Goal: Information Seeking & Learning: Learn about a topic

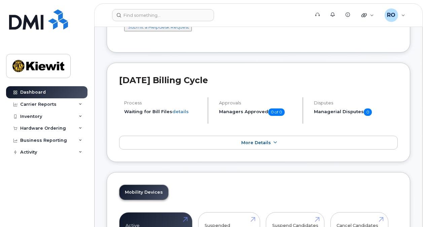
scroll to position [101, 0]
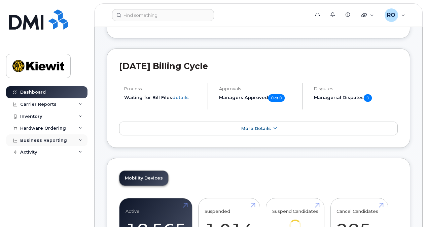
click at [57, 138] on div "Business Reporting" at bounding box center [43, 140] width 47 height 5
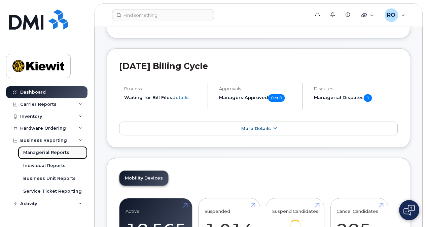
click at [57, 152] on div "Managerial Reports" at bounding box center [46, 152] width 46 height 6
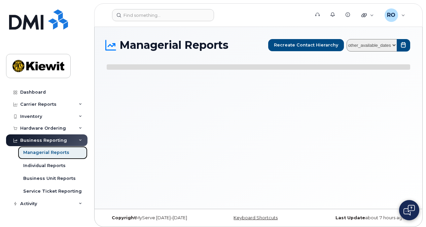
select select
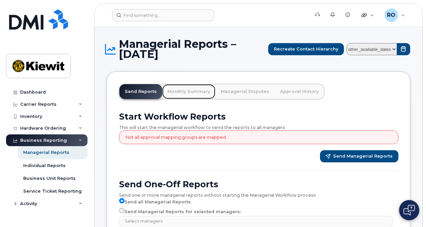
click at [197, 91] on link "Monthly Summary" at bounding box center [188, 91] width 53 height 15
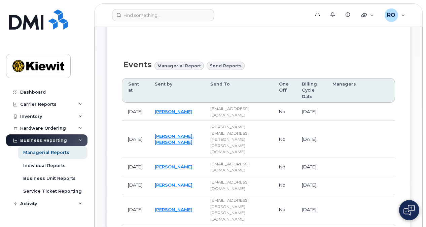
scroll to position [269, 0]
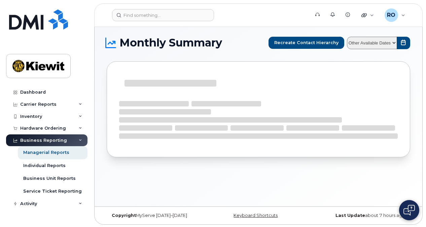
scroll to position [3, 0]
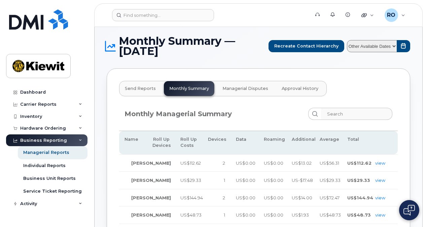
click at [396, 45] on select "Other Available Dates August July June May April March February January Decembe…" at bounding box center [372, 46] width 50 height 12
select select "/customer/10935/reports/b4e23bf2-7a0f-11f0-9a89-b121b4fab6db/managerial/monthly…"
click at [348, 40] on select "Other Available Dates August July June May April March February January Decembe…" at bounding box center [372, 46] width 50 height 12
click at [370, 16] on div "Quicklinks" at bounding box center [368, 14] width 22 height 13
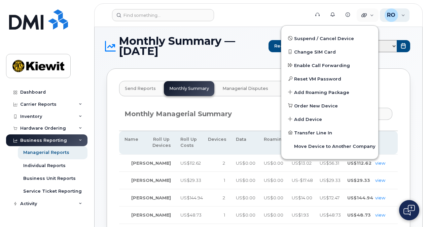
click at [403, 15] on div "RO Ryan Odell Wireless Admin" at bounding box center [395, 14] width 30 height 13
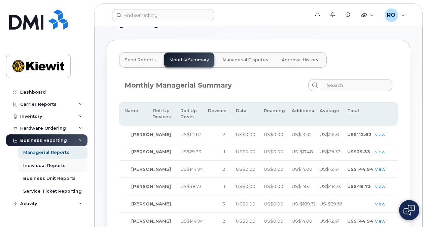
scroll to position [70, 0]
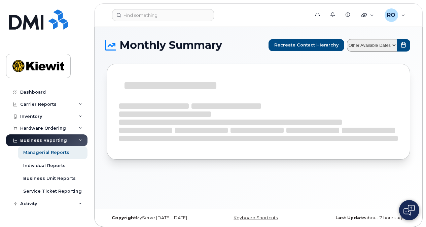
click at [396, 47] on select "Other Available Dates" at bounding box center [372, 45] width 50 height 12
select select
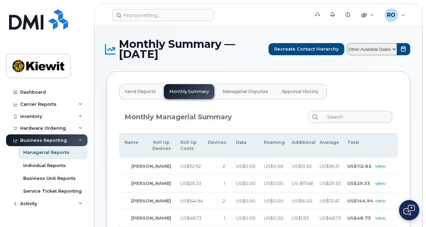
click at [247, 124] on div "Monthly Managerial Summary" at bounding box center [258, 119] width 279 height 29
click at [334, 116] on input "search" at bounding box center [357, 117] width 72 height 12
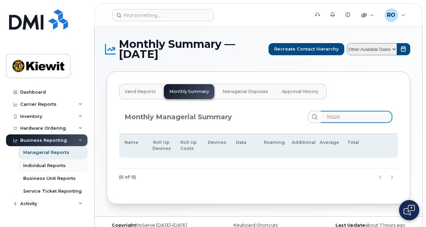
type input "110225"
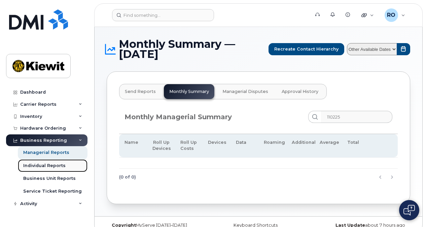
click at [40, 165] on div "Individual Reports" at bounding box center [44, 166] width 42 height 6
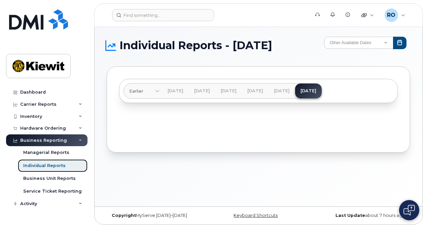
scroll to position [3, 0]
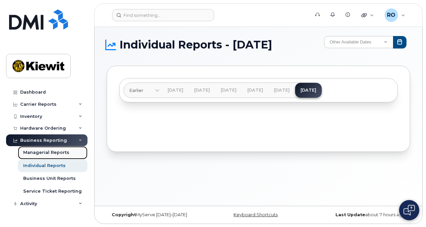
click at [46, 151] on div "Managerial Reports" at bounding box center [46, 152] width 46 height 6
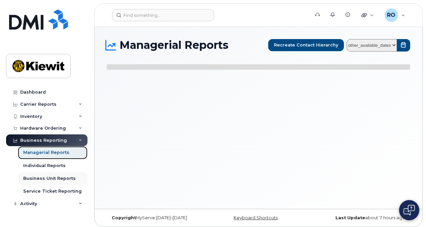
select select
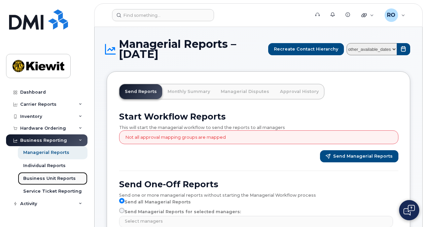
click at [45, 180] on div "Business Unit Reports" at bounding box center [49, 178] width 53 height 6
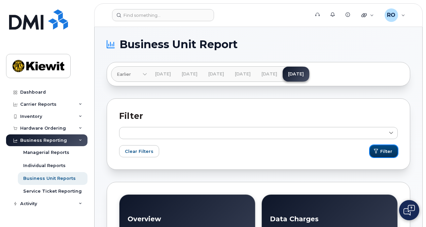
click at [389, 149] on span "Filter" at bounding box center [386, 151] width 12 height 6
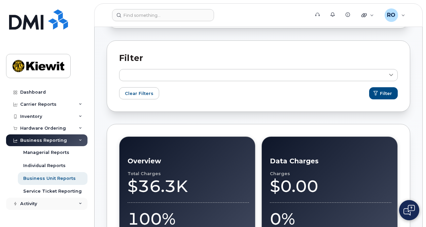
scroll to position [101, 0]
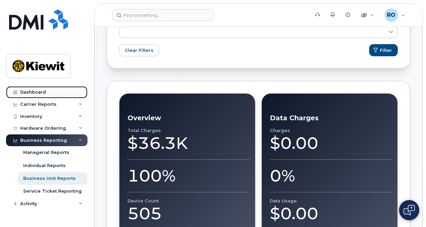
click at [53, 91] on link "Dashboard" at bounding box center [46, 92] width 81 height 12
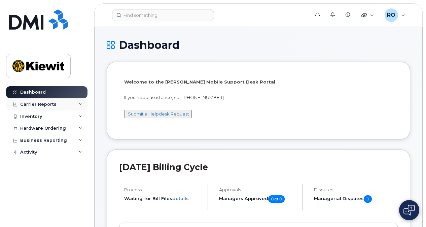
click at [81, 104] on icon at bounding box center [80, 104] width 3 height 3
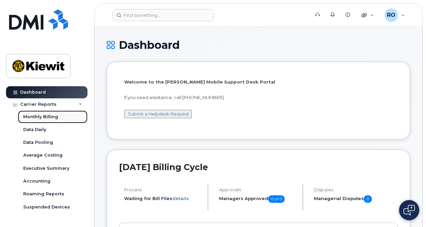
click at [46, 115] on div "Monthly Billing" at bounding box center [40, 117] width 35 height 6
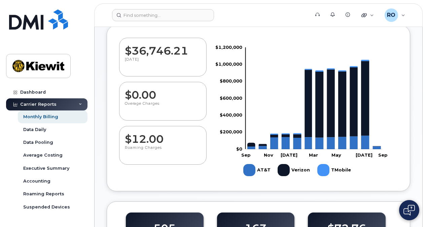
click at [81, 102] on div "Carrier Reports" at bounding box center [46, 104] width 81 height 12
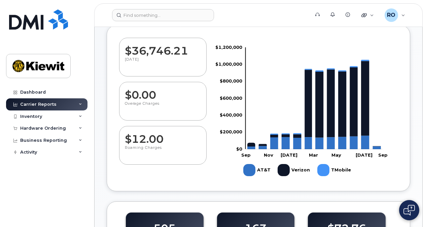
click at [81, 103] on icon at bounding box center [80, 104] width 3 height 3
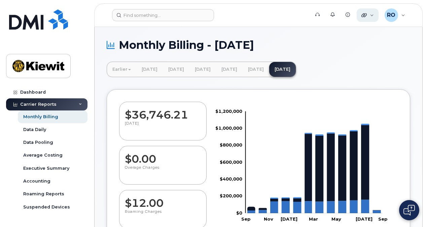
click at [372, 15] on div "Quicklinks" at bounding box center [368, 14] width 22 height 13
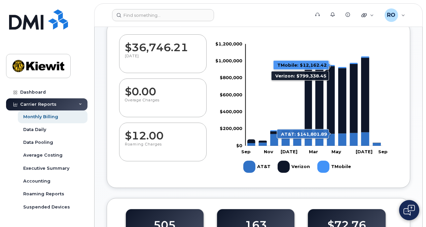
scroll to position [101, 0]
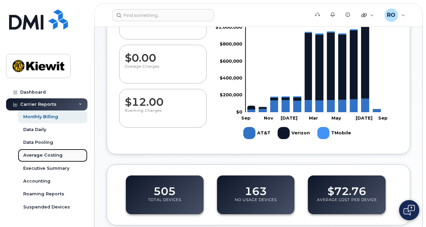
click at [45, 155] on div "Average Costing" at bounding box center [42, 155] width 39 height 6
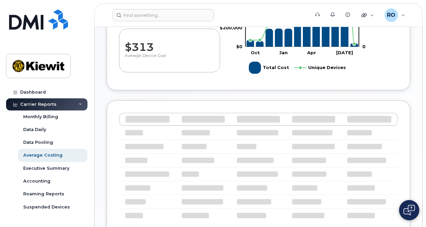
scroll to position [168, 0]
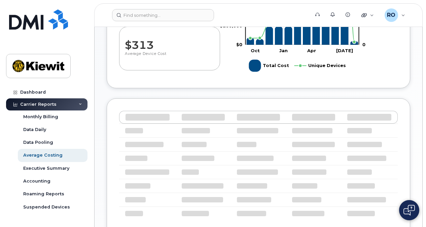
select select "100"
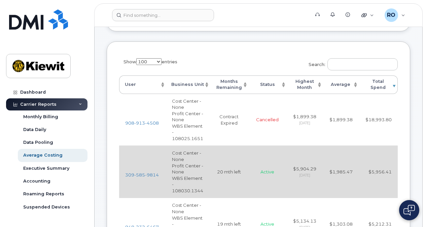
scroll to position [234, 0]
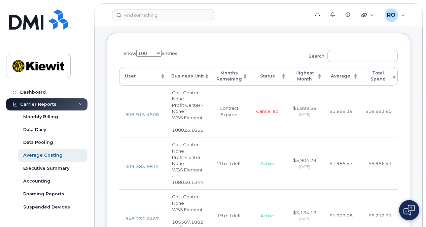
click at [208, 84] on th "Business Unit" at bounding box center [188, 76] width 44 height 19
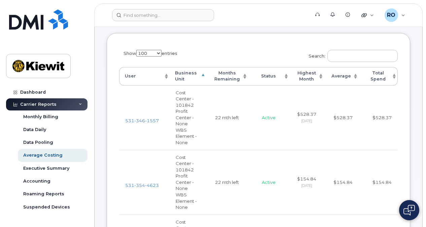
click at [204, 84] on th "Business Unit" at bounding box center [188, 76] width 37 height 19
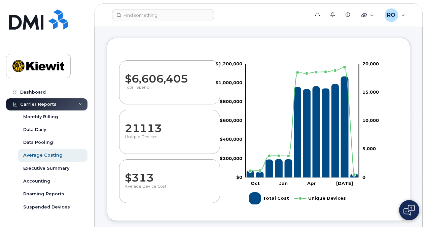
scroll to position [0, 0]
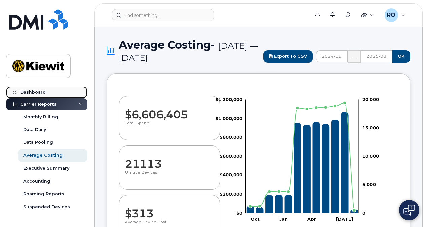
click at [38, 90] on div "Dashboard" at bounding box center [33, 92] width 26 height 5
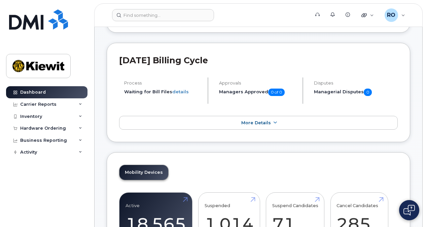
scroll to position [135, 0]
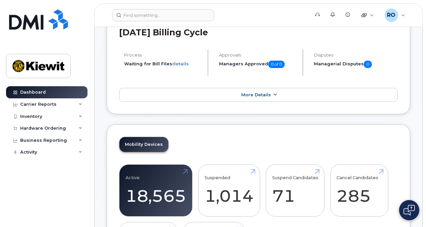
click at [273, 92] on span at bounding box center [274, 95] width 5 height 6
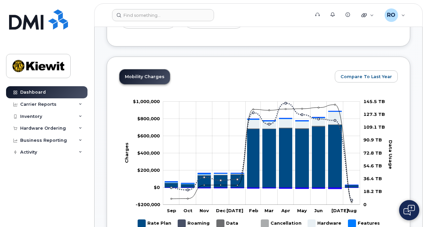
scroll to position [471, 0]
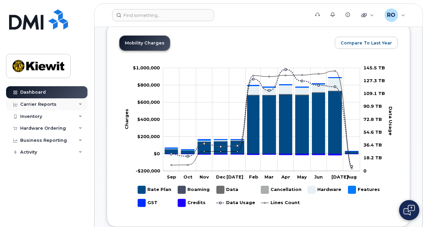
click at [53, 104] on div "Carrier Reports" at bounding box center [38, 104] width 36 height 5
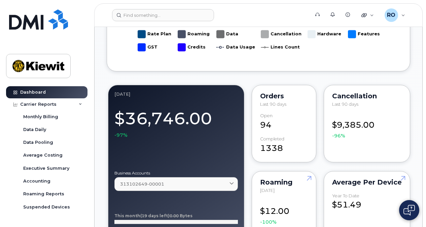
scroll to position [640, 0]
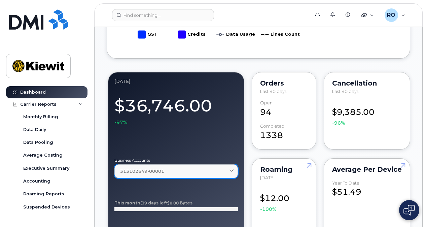
click at [138, 170] on span "313102649-00001" at bounding box center [142, 171] width 44 height 6
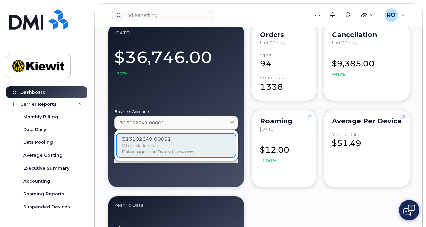
scroll to position [707, 0]
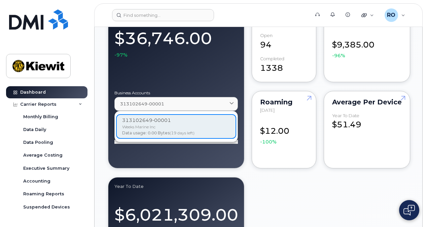
click at [170, 150] on div "Business Accounts 313102649-00001 313102649-00001 Weeks Marine Inc Data usage: …" at bounding box center [176, 121] width 124 height 61
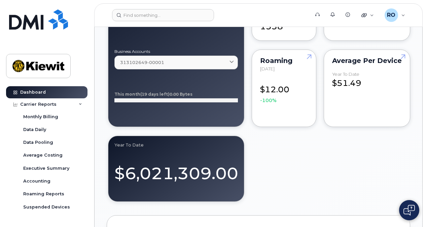
scroll to position [614, 0]
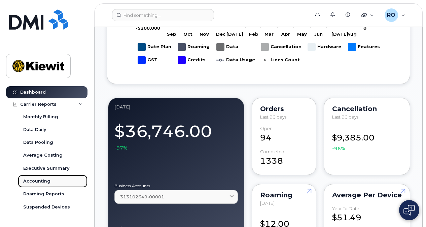
click at [30, 180] on div "Accounting" at bounding box center [36, 181] width 27 height 6
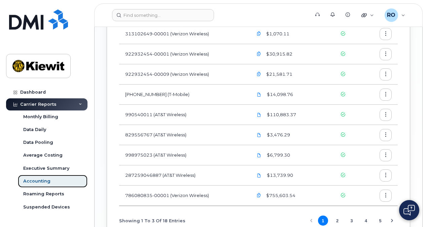
scroll to position [539, 0]
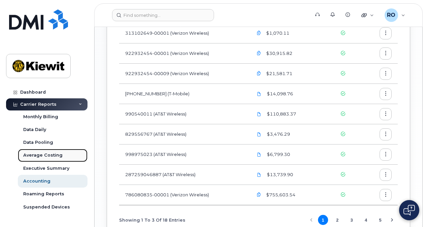
click at [50, 157] on div "Average Costing" at bounding box center [42, 155] width 39 height 6
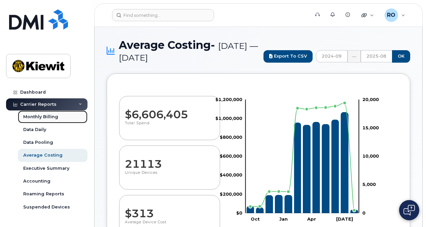
click at [40, 113] on link "Monthly Billing" at bounding box center [53, 116] width 70 height 13
select select "100"
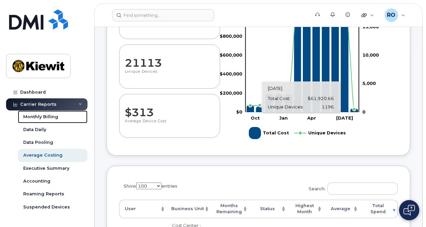
scroll to position [67, 0]
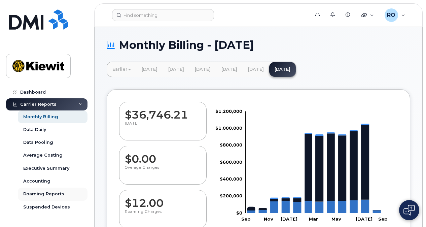
scroll to position [34, 0]
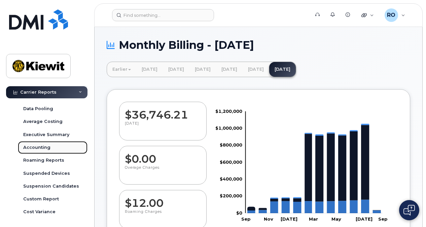
click at [40, 145] on div "Accounting" at bounding box center [36, 147] width 27 height 6
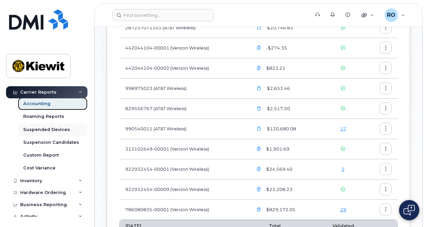
scroll to position [83, 0]
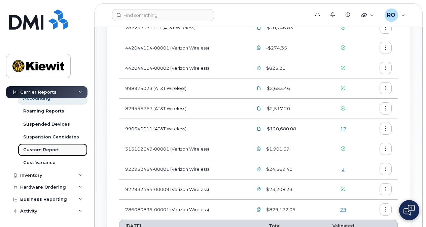
click at [54, 149] on div "Custom Report" at bounding box center [41, 150] width 36 height 6
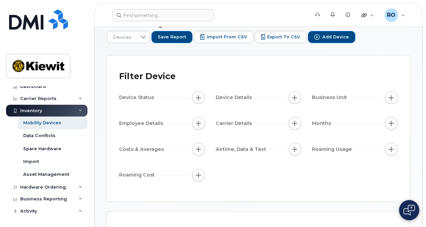
scroll to position [34, 0]
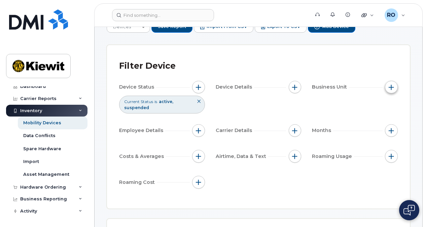
click at [392, 85] on span "button" at bounding box center [391, 87] width 5 height 5
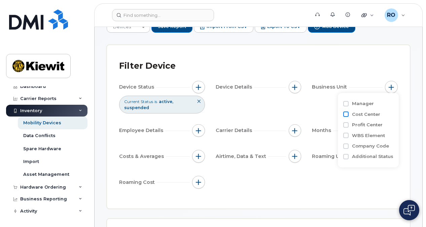
click at [346, 114] on input "Cost Center" at bounding box center [345, 113] width 5 height 5
checkbox input "true"
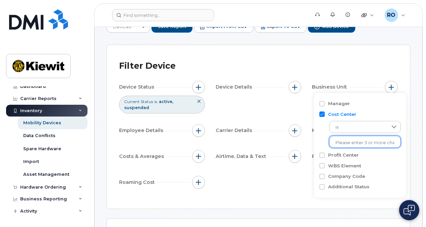
click at [344, 143] on input "text" at bounding box center [365, 143] width 59 height 6
type input "1"
type input "K"
click at [321, 114] on input "Cost Center" at bounding box center [322, 113] width 5 height 5
checkbox input "false"
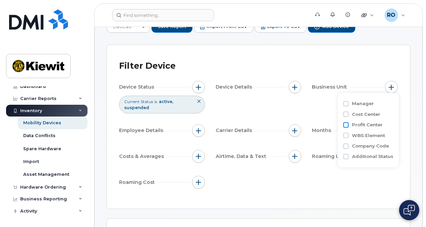
click at [345, 123] on input "Profit Center" at bounding box center [345, 124] width 5 height 5
checkbox input "true"
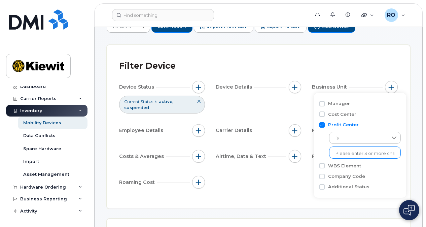
click at [349, 151] on input "text" at bounding box center [365, 154] width 59 height 6
type input "1"
click at [323, 124] on input "Profit Center" at bounding box center [322, 124] width 5 height 5
checkbox input "false"
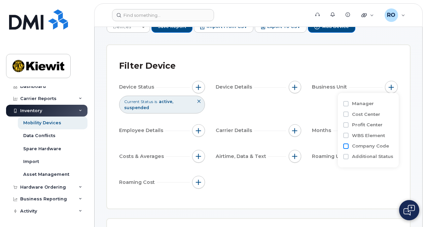
click at [346, 145] on input "Company Code" at bounding box center [345, 145] width 5 height 5
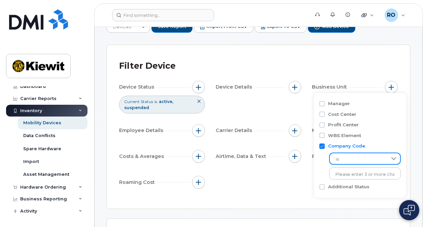
click at [352, 161] on span "is" at bounding box center [359, 159] width 58 height 12
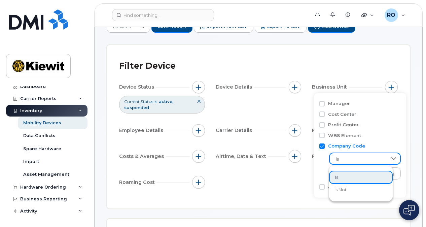
click at [382, 124] on div "Profit Center" at bounding box center [360, 125] width 81 height 6
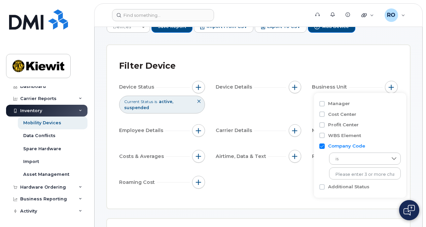
click at [324, 145] on input "Company Code" at bounding box center [322, 145] width 5 height 5
checkbox input "false"
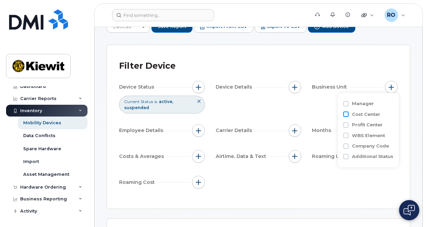
click at [346, 114] on input "Cost Center" at bounding box center [345, 113] width 5 height 5
checkbox input "true"
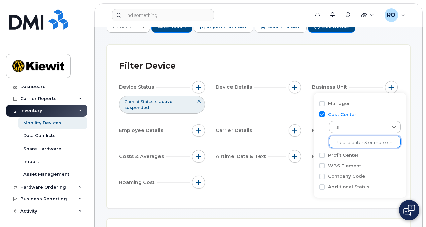
click at [348, 141] on input "text" at bounding box center [365, 143] width 59 height 6
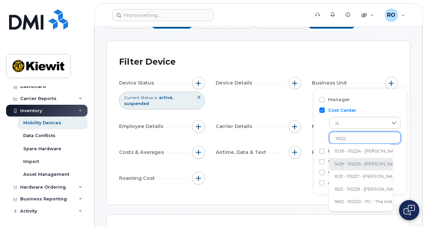
scroll to position [34, 0]
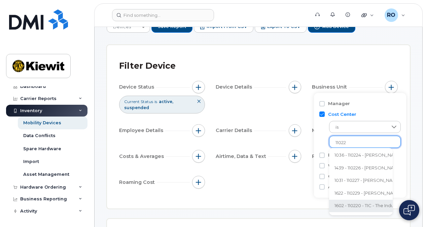
type input "11022"
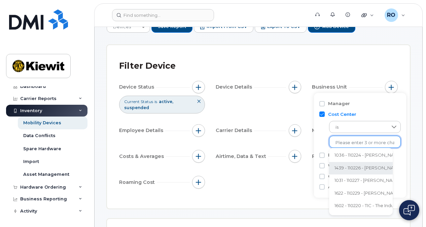
scroll to position [15, 0]
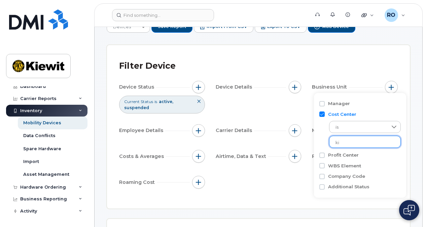
type input "k"
type input "K"
click at [321, 165] on input "WBS Element" at bounding box center [322, 165] width 5 height 5
checkbox input "true"
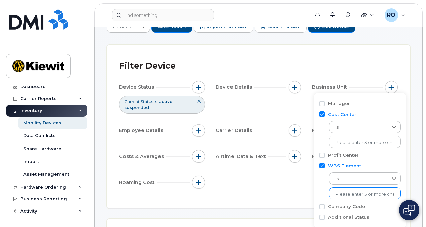
click at [345, 192] on input "text" at bounding box center [365, 194] width 59 height 6
type input "110225"
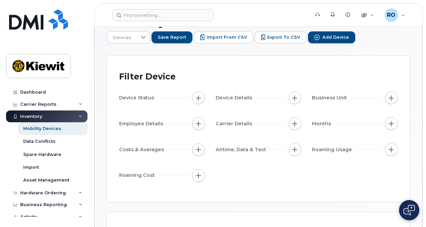
scroll to position [34, 0]
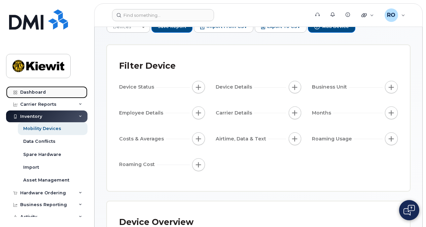
click at [35, 91] on div "Dashboard" at bounding box center [33, 92] width 26 height 5
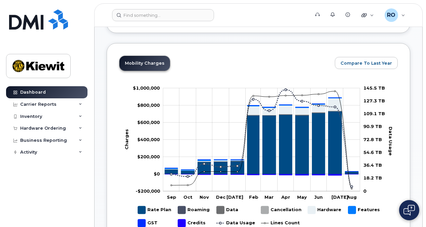
scroll to position [404, 0]
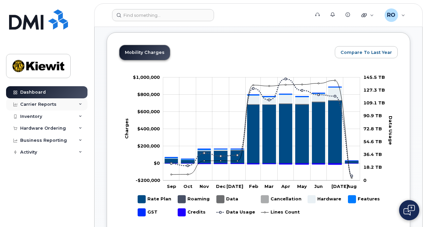
click at [81, 103] on icon at bounding box center [80, 104] width 3 height 3
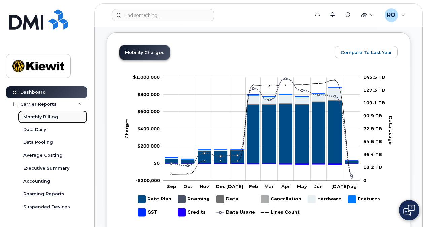
click at [40, 117] on div "Monthly Billing" at bounding box center [40, 117] width 35 height 6
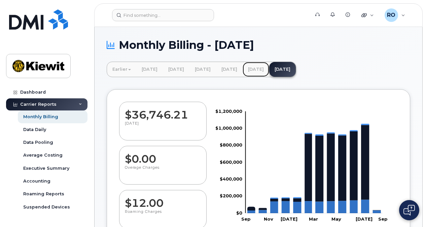
click at [269, 67] on link "[DATE]" at bounding box center [256, 69] width 27 height 15
click at [269, 69] on link "[DATE]" at bounding box center [256, 69] width 27 height 15
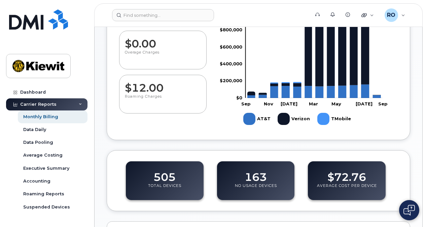
scroll to position [34, 0]
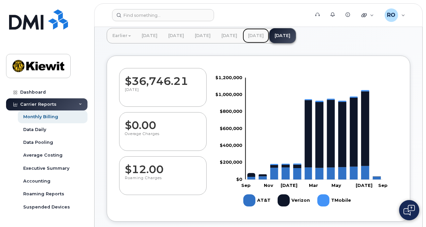
click at [269, 37] on link "[DATE]" at bounding box center [256, 35] width 27 height 15
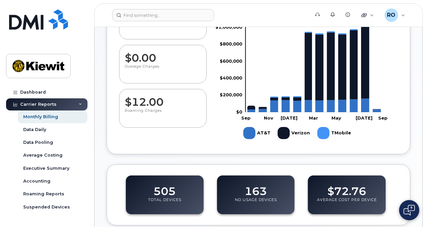
scroll to position [0, 0]
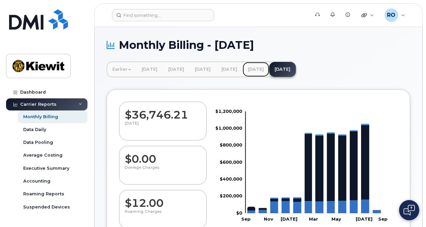
click at [269, 68] on link "July 2025" at bounding box center [256, 69] width 27 height 15
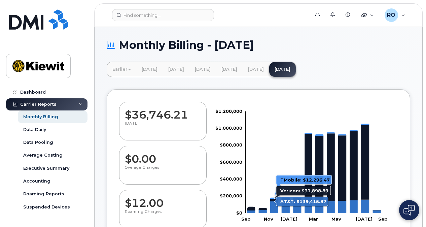
click at [279, 148] on rect "Chart" at bounding box center [314, 162] width 137 height 102
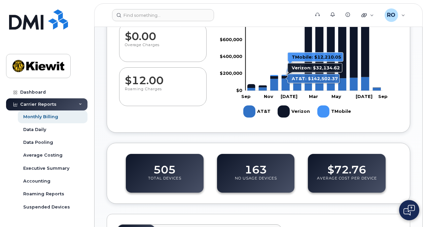
scroll to position [168, 0]
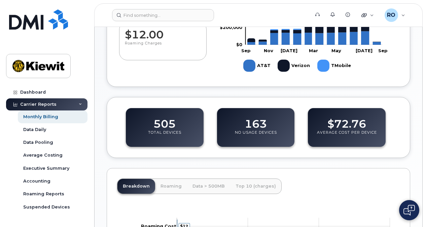
click at [285, 159] on div "$36,746.21 August 2025 $0.00 Overage Charges $12.00 Roaming Charges Zoom Out $1…" at bounding box center [259, 123] width 304 height 405
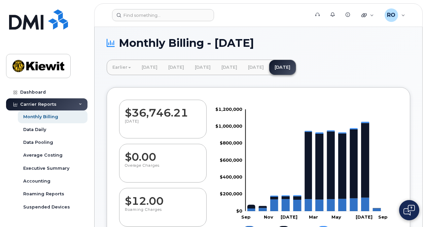
scroll to position [0, 0]
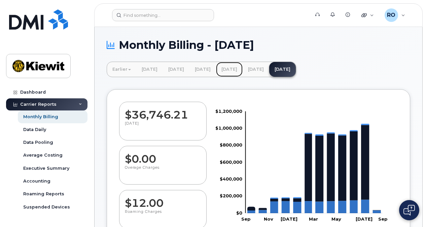
click at [243, 68] on link "June 2025" at bounding box center [229, 69] width 27 height 15
click at [243, 70] on link "June 2025" at bounding box center [229, 69] width 27 height 15
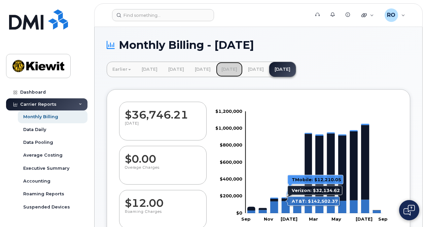
scroll to position [34, 0]
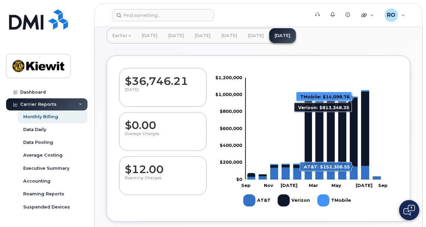
click at [354, 107] on icon "Verizon" at bounding box center [354, 131] width 8 height 69
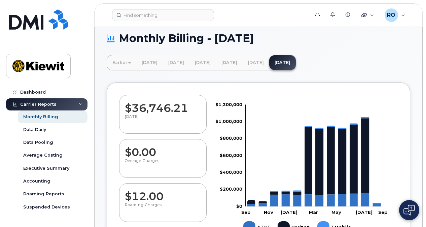
scroll to position [0, 0]
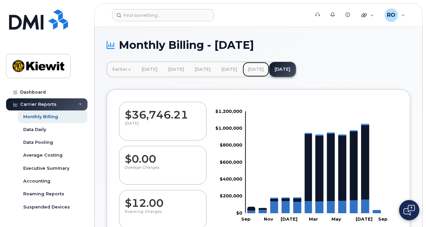
click at [269, 68] on link "July 2025" at bounding box center [256, 69] width 27 height 15
click at [269, 67] on link "July 2025" at bounding box center [256, 69] width 27 height 15
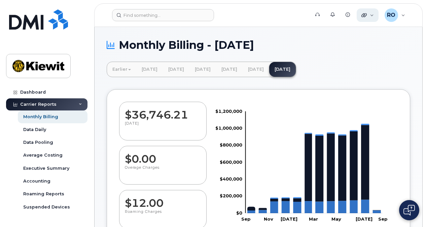
click at [375, 16] on div "Quicklinks" at bounding box center [368, 14] width 22 height 13
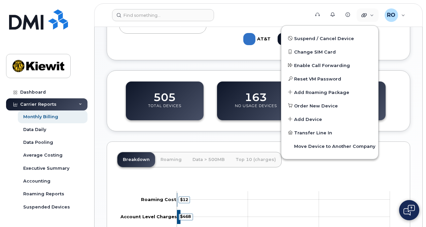
scroll to position [202, 0]
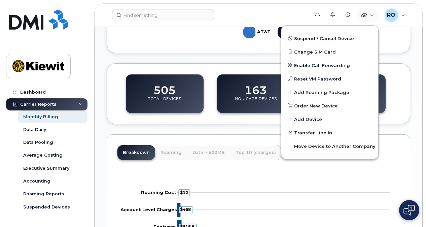
click at [253, 172] on div "$29,293.9 $739.2 $615.5 $468 $12 Zoom Out Account Level Charges Rate Plan Taxes…" at bounding box center [258, 226] width 283 height 109
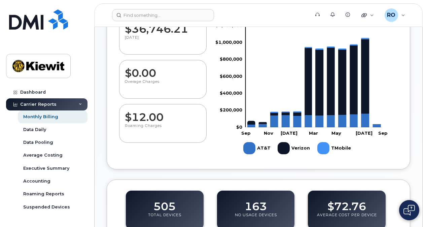
scroll to position [0, 0]
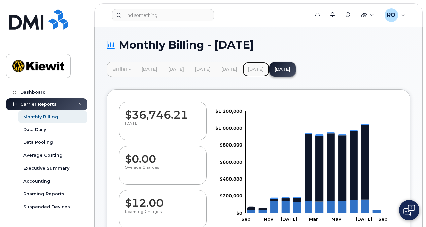
click at [269, 66] on link "July 2025" at bounding box center [256, 69] width 27 height 15
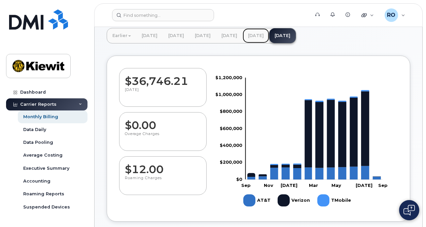
click at [269, 36] on link "July 2025" at bounding box center [256, 35] width 27 height 15
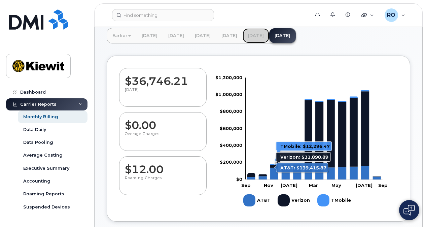
scroll to position [0, 0]
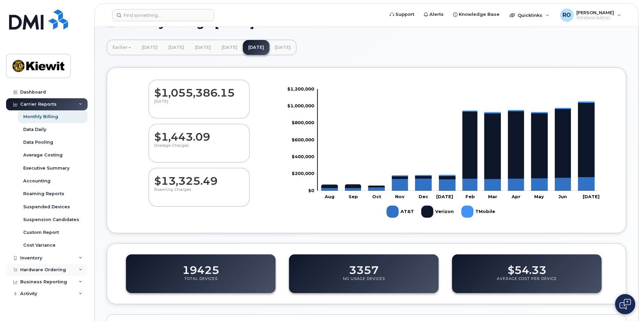
scroll to position [34, 0]
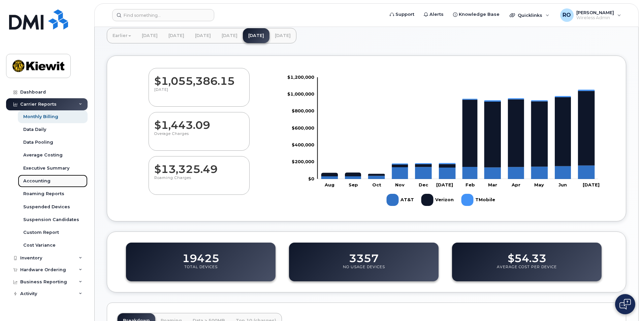
click at [43, 179] on div "Accounting" at bounding box center [36, 181] width 27 height 6
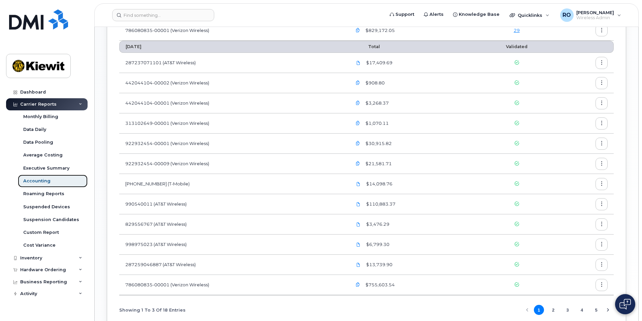
scroll to position [498, 0]
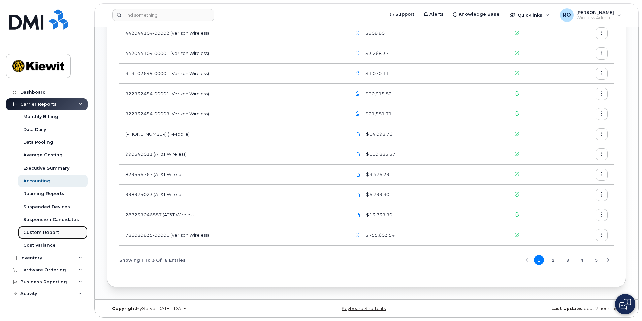
click at [27, 227] on div "Custom Report" at bounding box center [41, 233] width 36 height 6
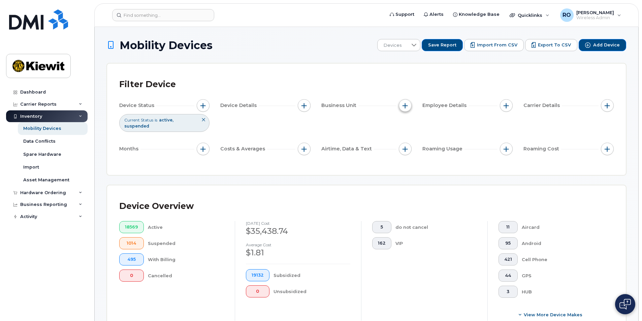
click at [403, 105] on span "button" at bounding box center [404, 105] width 5 height 5
click at [405, 138] on input "Cost Center" at bounding box center [406, 136] width 5 height 5
checkbox input "true"
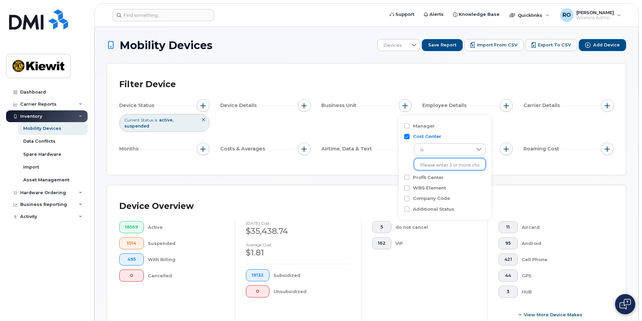
click at [426, 162] on input "text" at bounding box center [449, 165] width 59 height 6
type input "1"
click at [407, 137] on input "Cost Center" at bounding box center [406, 136] width 5 height 5
checkbox input "false"
click at [406, 158] on input "WBS Element" at bounding box center [406, 157] width 5 height 5
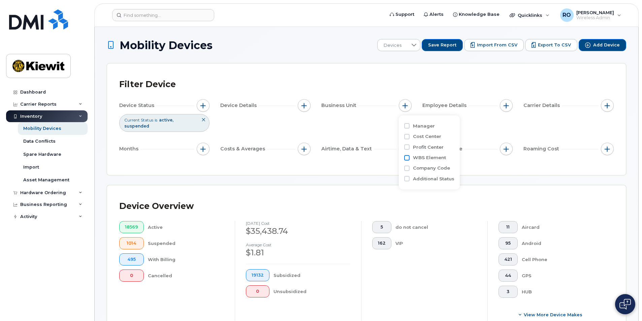
checkbox input "true"
click at [426, 183] on input "text" at bounding box center [449, 186] width 59 height 6
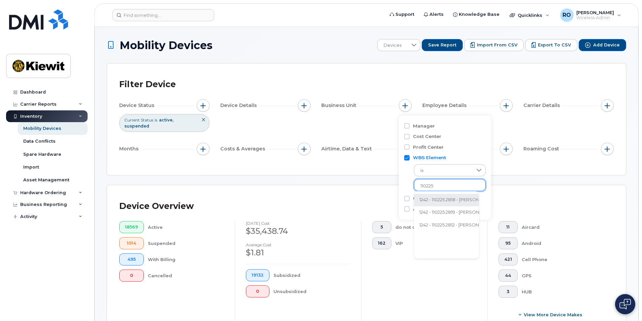
type input "110225"
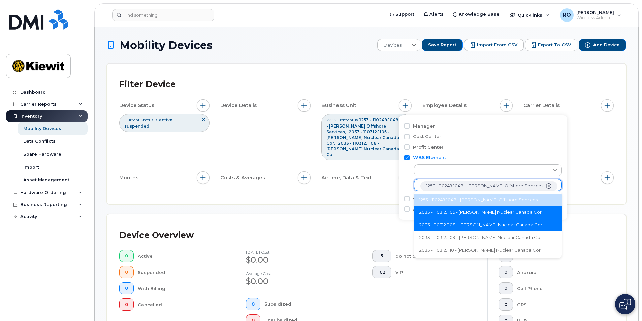
scroll to position [39, 0]
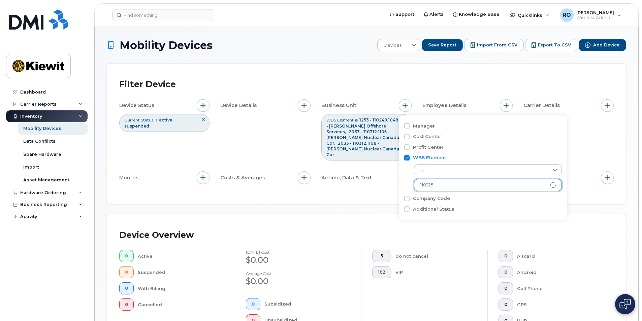
type input "110225"
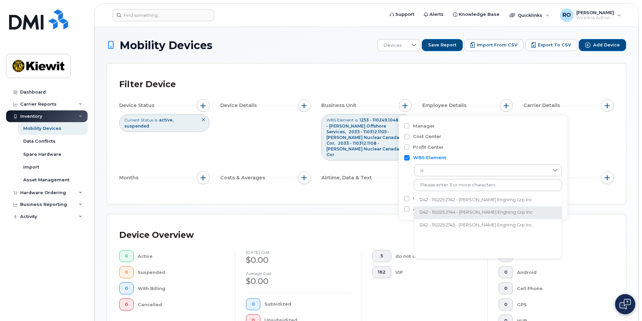
click at [426, 215] on li "1242 - 110225.2744 - Kiewit Engnrng Grp Inc" at bounding box center [488, 213] width 148 height 12
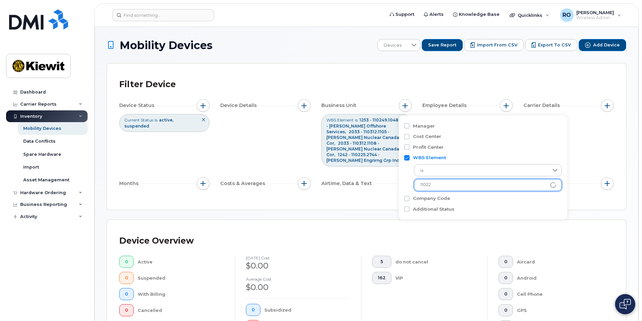
type input "110225"
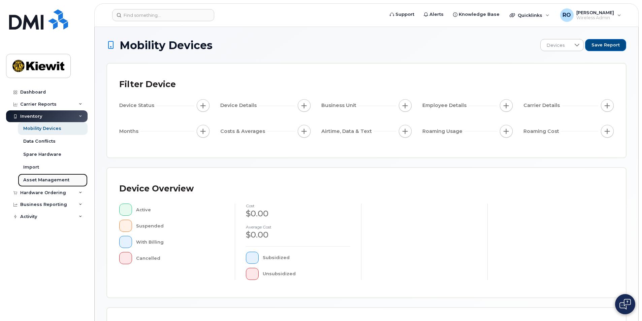
click at [33, 179] on div "Asset Management" at bounding box center [46, 180] width 46 height 6
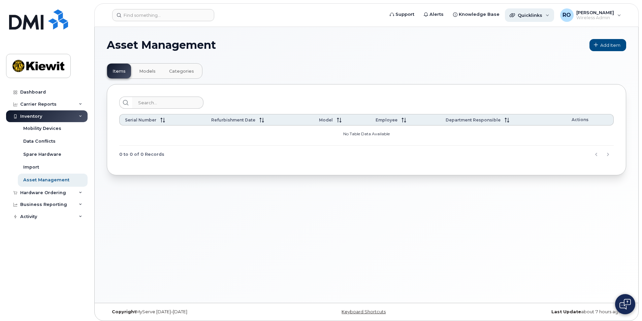
click at [547, 19] on div "Quicklinks" at bounding box center [529, 14] width 49 height 13
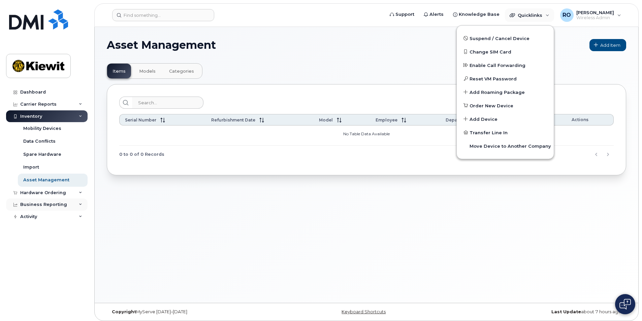
click at [76, 207] on div "Business Reporting" at bounding box center [46, 205] width 81 height 12
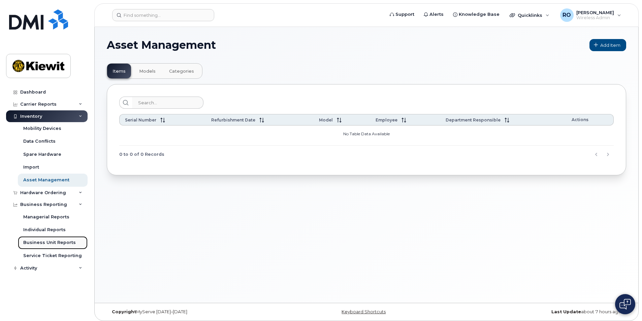
click at [52, 242] on div "Business Unit Reports" at bounding box center [49, 243] width 53 height 6
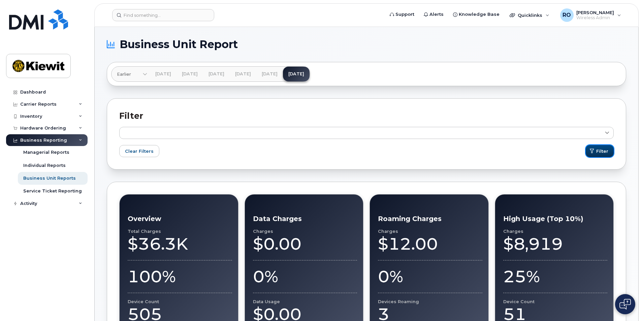
click at [596, 155] on button "Filter" at bounding box center [600, 151] width 28 height 12
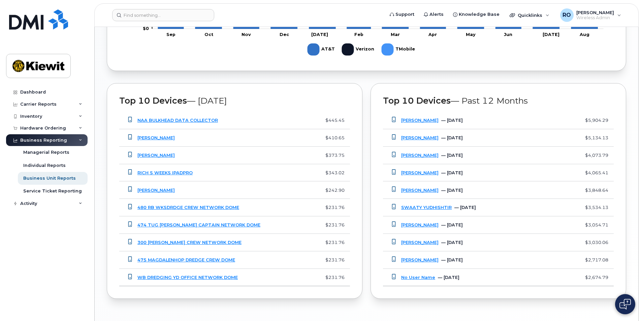
scroll to position [473, 0]
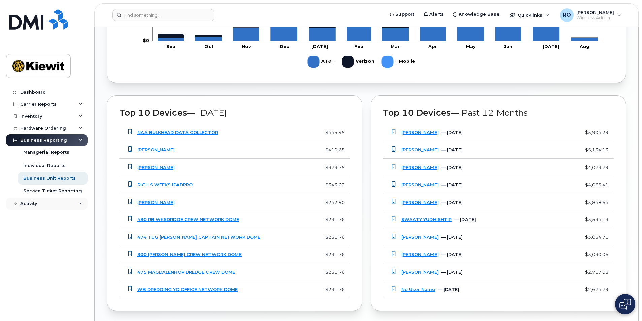
click at [78, 203] on div "Activity" at bounding box center [46, 204] width 81 height 12
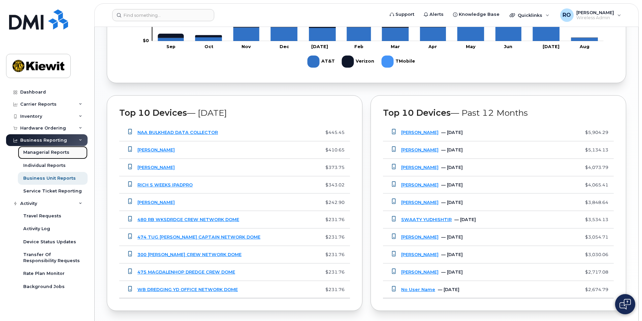
click at [46, 151] on div "Managerial Reports" at bounding box center [46, 152] width 46 height 6
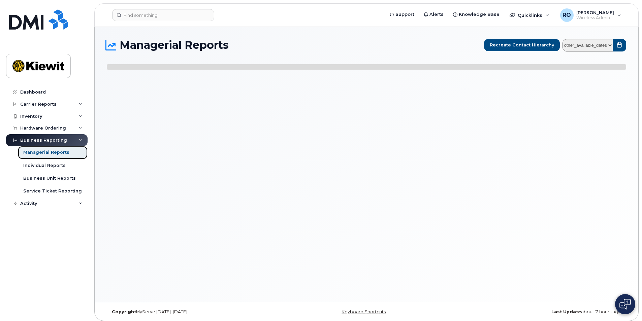
select select
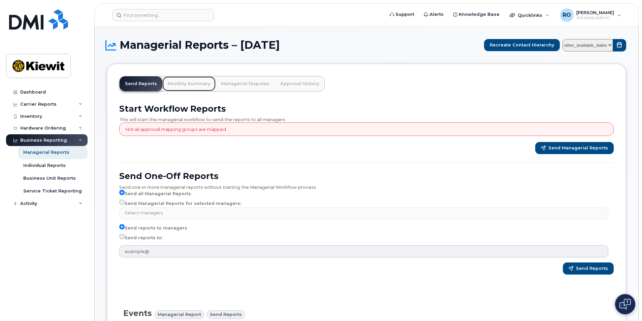
click at [195, 84] on link "Monthly Summary" at bounding box center [188, 83] width 53 height 15
click at [202, 84] on link "Monthly Summary" at bounding box center [188, 83] width 53 height 15
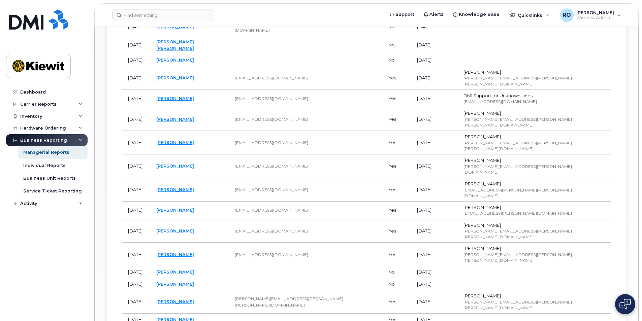
scroll to position [113, 0]
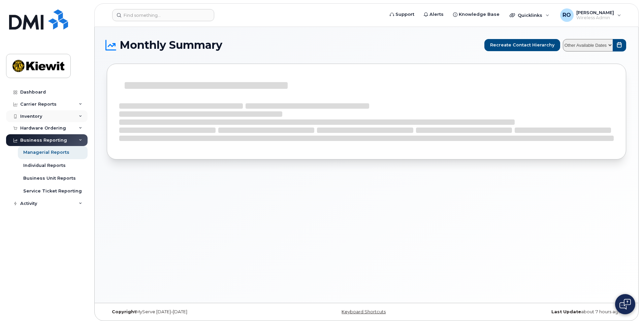
click at [45, 115] on div "Inventory" at bounding box center [46, 116] width 81 height 12
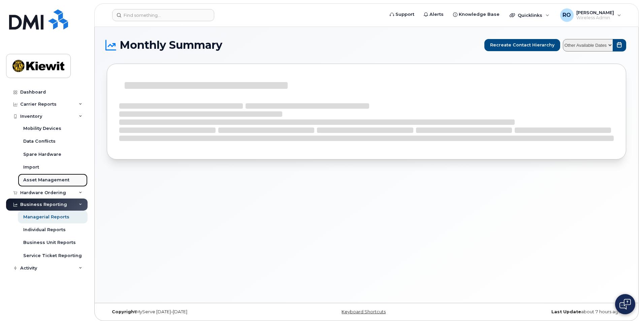
click at [41, 177] on div "Asset Management" at bounding box center [46, 180] width 46 height 6
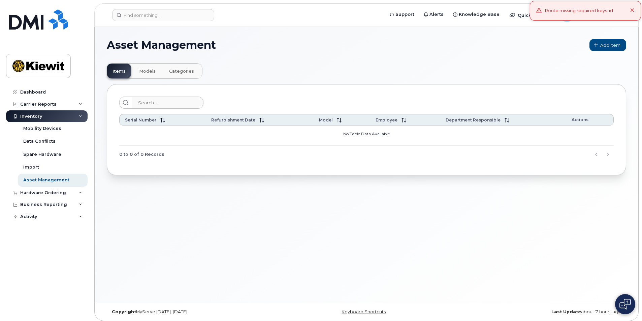
click at [150, 71] on span "Models" at bounding box center [147, 71] width 16 height 5
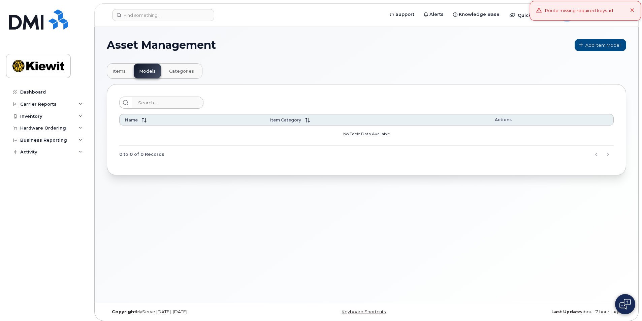
click at [173, 71] on span "Categories" at bounding box center [181, 71] width 25 height 5
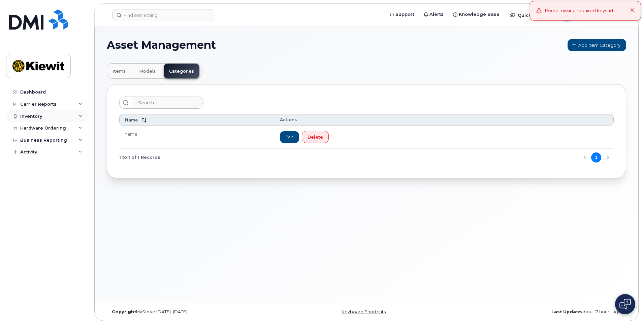
click at [31, 114] on div "Inventory" at bounding box center [31, 116] width 22 height 5
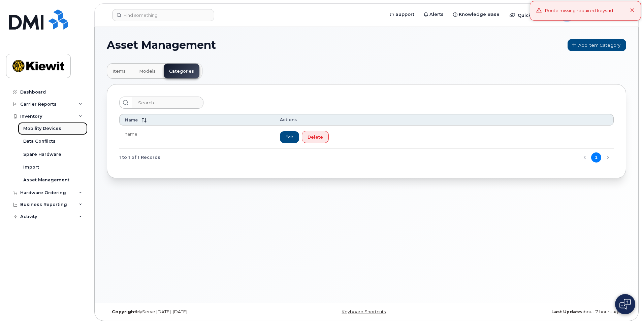
click at [35, 127] on div "Mobility Devices" at bounding box center [42, 129] width 38 height 6
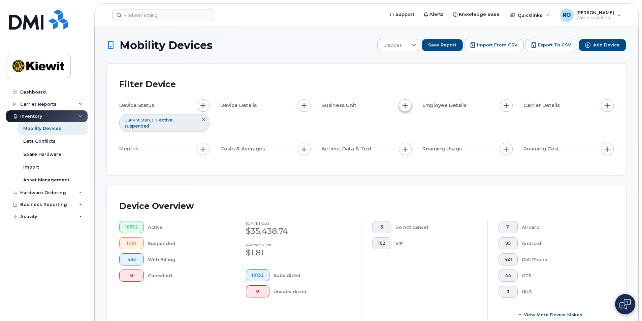
click at [405, 109] on button "button" at bounding box center [405, 105] width 13 height 13
click at [406, 135] on input "Cost Center" at bounding box center [406, 136] width 5 height 5
checkbox input "true"
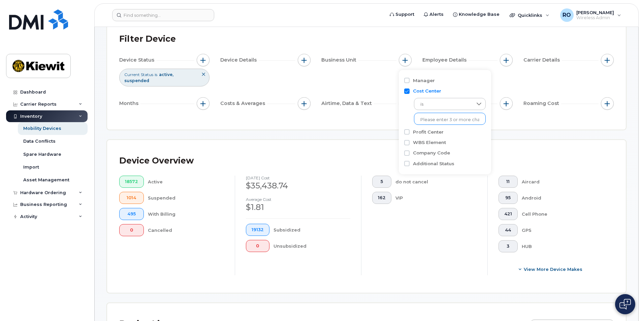
scroll to position [34, 0]
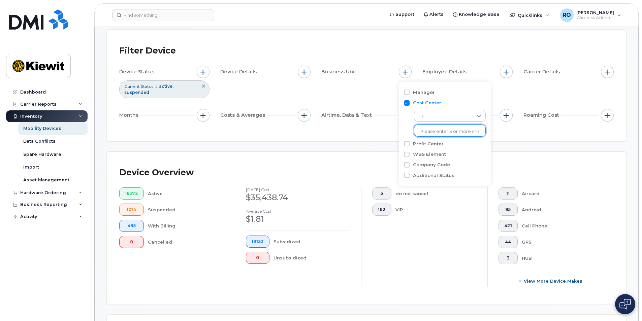
click at [430, 132] on input "text" at bounding box center [449, 132] width 59 height 6
type input "11"
click at [408, 103] on input "Cost Center" at bounding box center [406, 102] width 5 height 5
checkbox input "false"
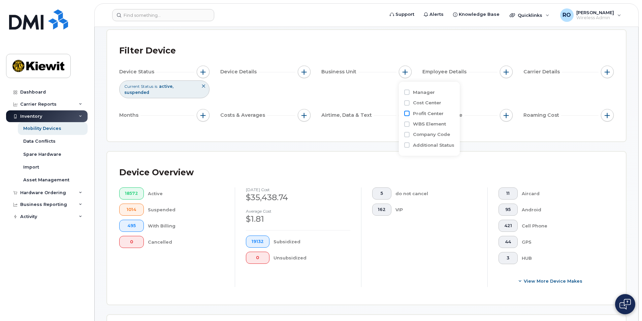
click at [408, 112] on input "Profit Center" at bounding box center [406, 113] width 5 height 5
checkbox input "true"
click at [423, 129] on span "is" at bounding box center [443, 127] width 58 height 12
click at [409, 124] on div "is No results found" at bounding box center [444, 132] width 81 height 30
click at [422, 142] on input "text" at bounding box center [449, 142] width 59 height 6
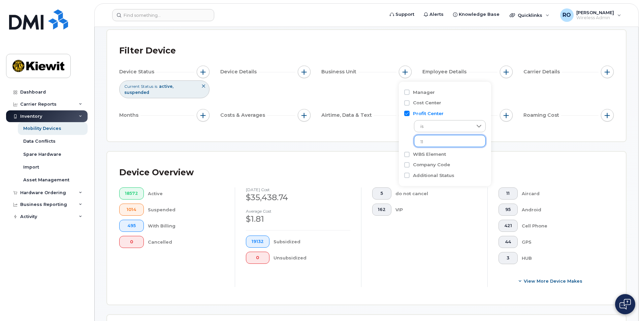
type input "1"
click at [408, 146] on div "is No results found" at bounding box center [444, 132] width 81 height 30
click at [408, 115] on input "Profit Center" at bounding box center [406, 113] width 5 height 5
checkbox input "false"
click at [407, 104] on input "Cost Center" at bounding box center [406, 102] width 5 height 5
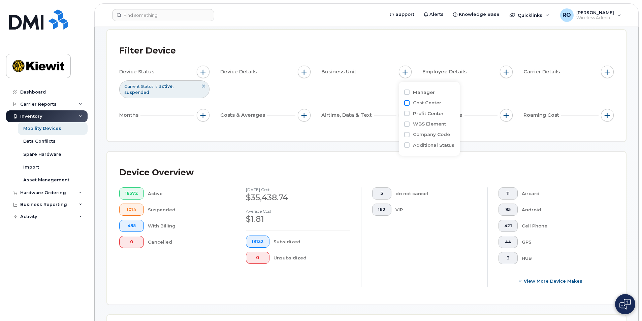
checkbox input "true"
click at [434, 121] on span "is" at bounding box center [443, 116] width 58 height 12
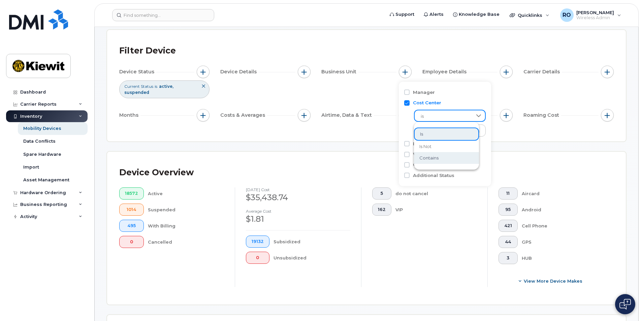
click at [432, 159] on span "contains" at bounding box center [428, 158] width 19 height 6
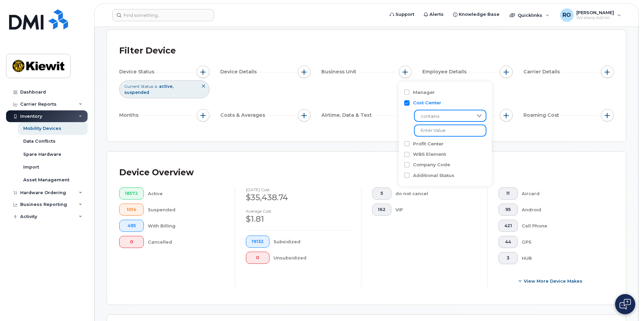
click at [430, 132] on input "text" at bounding box center [450, 131] width 72 height 12
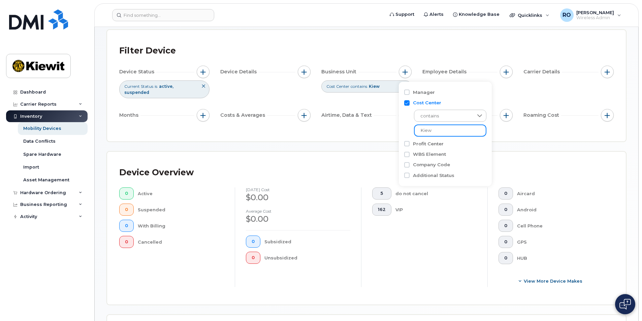
type input "Kiew"
click at [406, 105] on input "Cost Center" at bounding box center [406, 102] width 5 height 5
checkbox input "false"
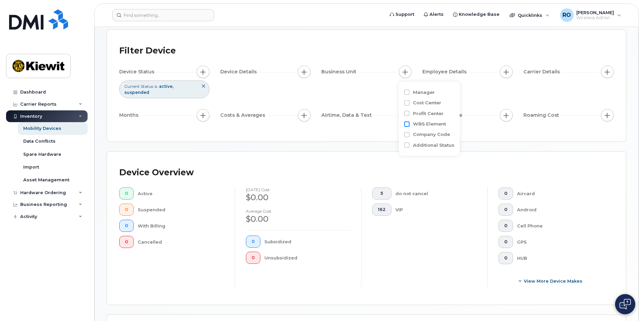
click at [407, 124] on input "WBS Element" at bounding box center [406, 124] width 5 height 5
checkbox input "true"
click at [426, 153] on input "text" at bounding box center [449, 152] width 59 height 6
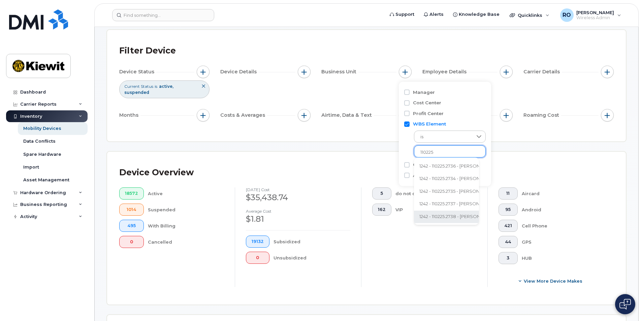
scroll to position [0, 0]
type input "110225"
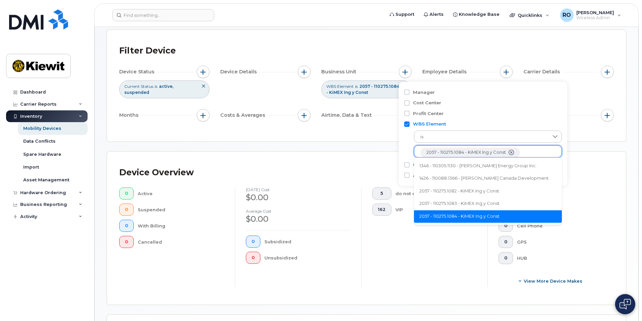
scroll to position [13, 0]
